Goal: Information Seeking & Learning: Learn about a topic

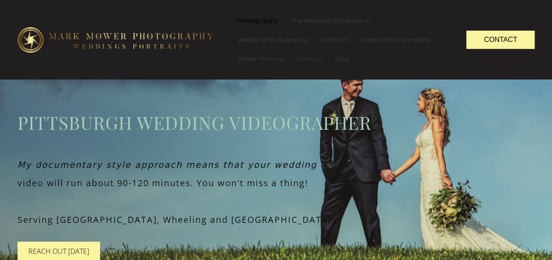
click at [260, 21] on link "Videography" at bounding box center [257, 20] width 53 height 19
click at [262, 22] on link "Videography" at bounding box center [257, 20] width 53 height 19
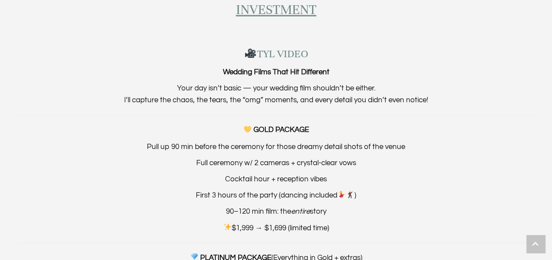
scroll to position [690, 0]
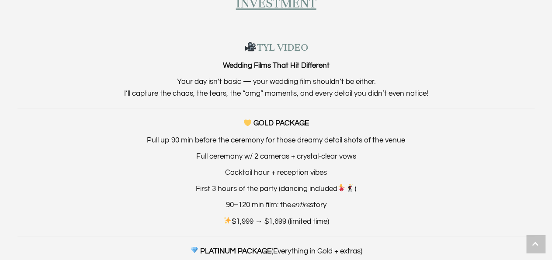
drag, startPoint x: 334, startPoint y: 223, endPoint x: 233, endPoint y: 226, distance: 101.0
click at [233, 226] on p "$1,999 → $1,699 (limited time)" at bounding box center [275, 222] width 517 height 12
copy p "$1,999 → $1,699 (limited time)"
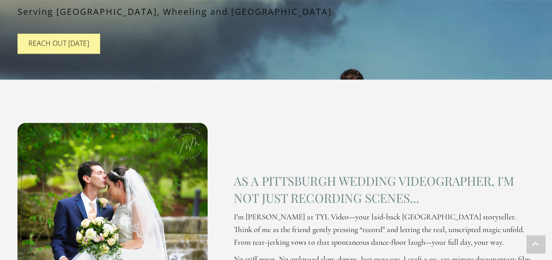
scroll to position [67, 0]
